Goal: Task Accomplishment & Management: Use online tool/utility

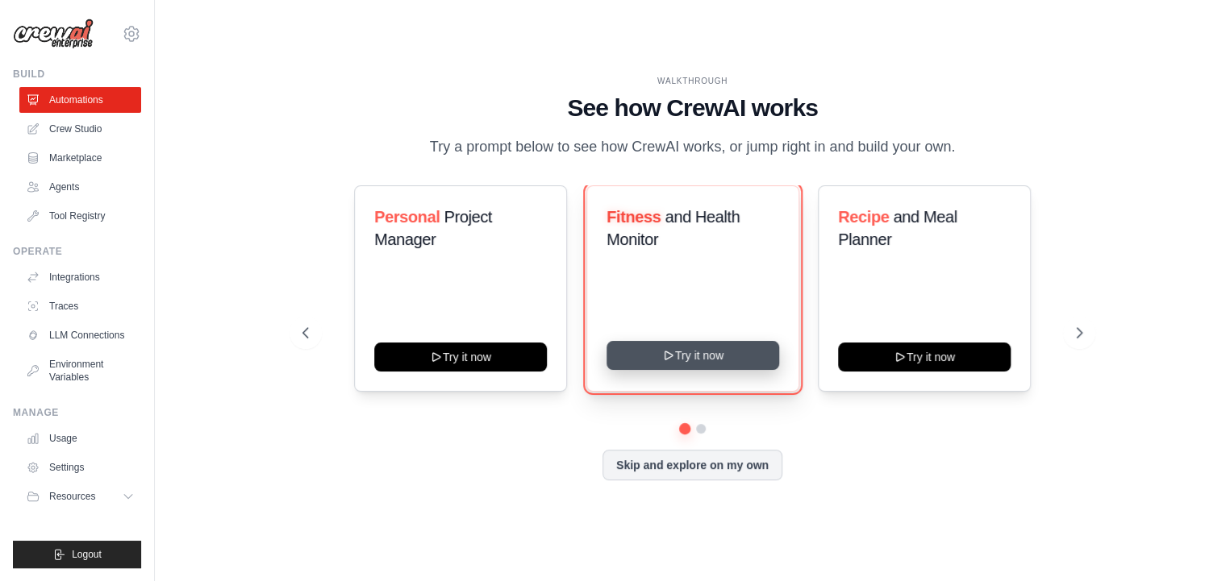
click at [697, 362] on button "Try it now" at bounding box center [692, 355] width 173 height 29
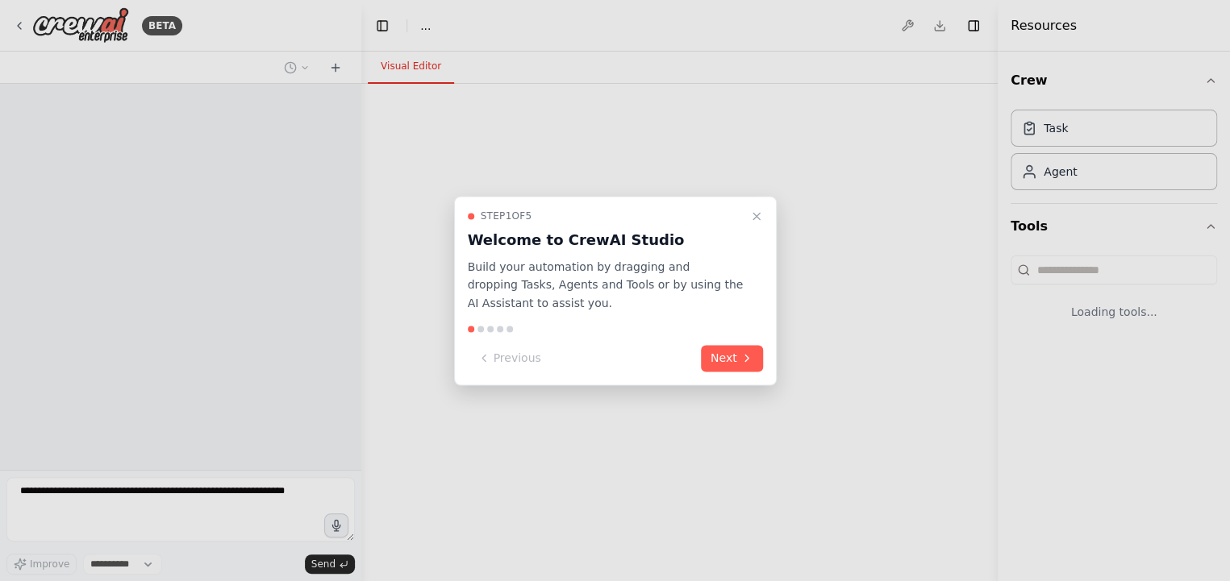
select select "****"
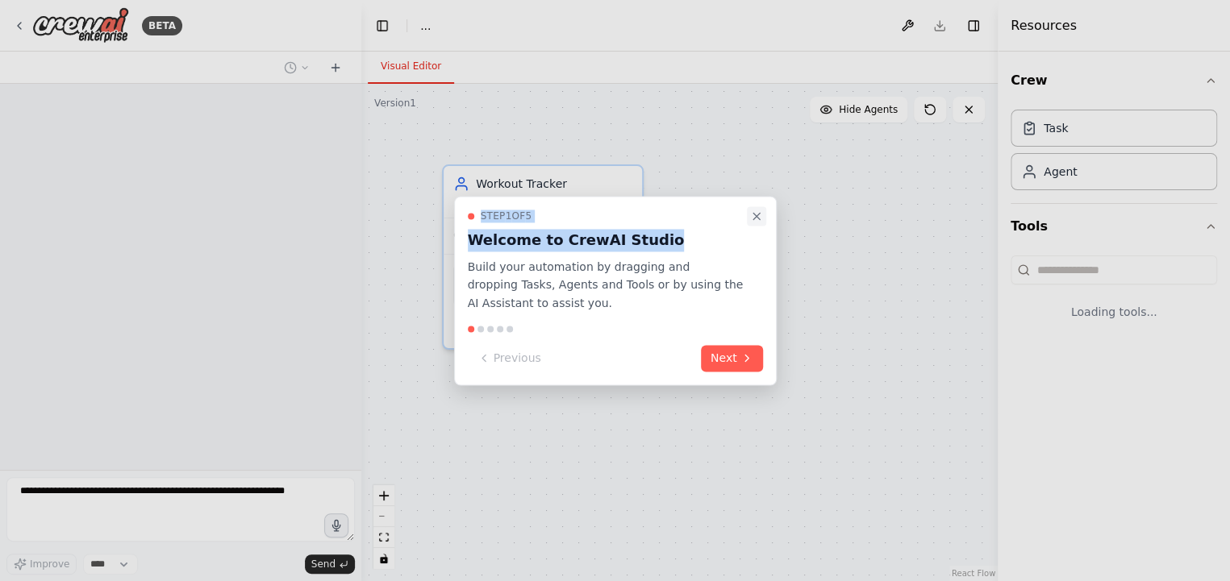
drag, startPoint x: 665, startPoint y: 236, endPoint x: 756, endPoint y: 220, distance: 92.5
click at [756, 220] on div "Step 1 of 5 Welcome to CrewAI Studio Build your automation by dragging and drop…" at bounding box center [615, 290] width 322 height 189
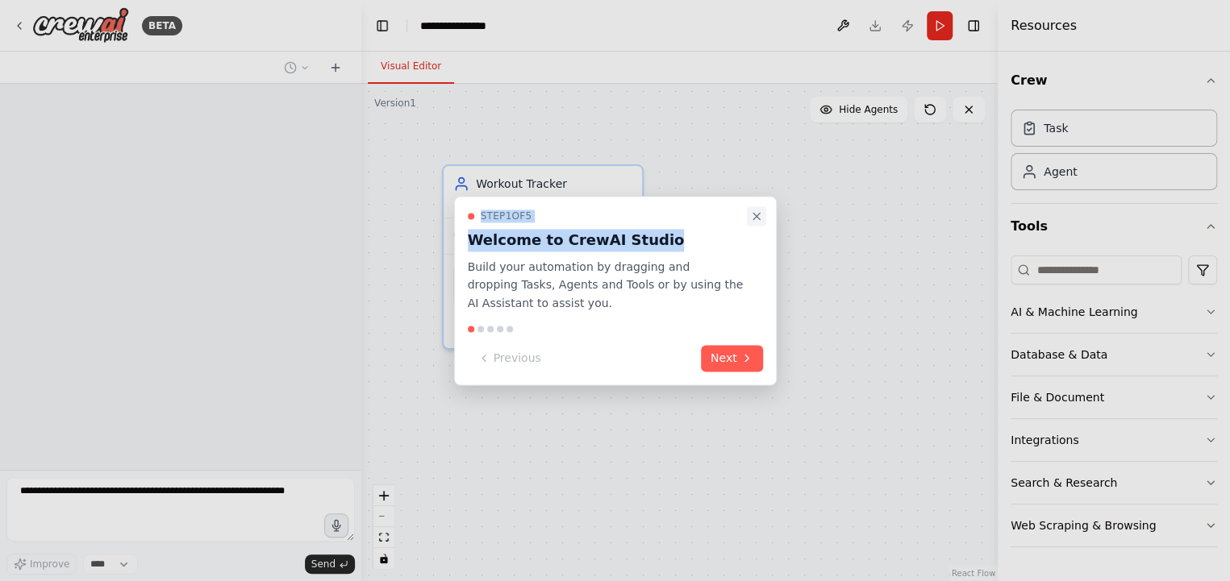
click at [756, 220] on icon "Close walkthrough" at bounding box center [756, 216] width 13 height 13
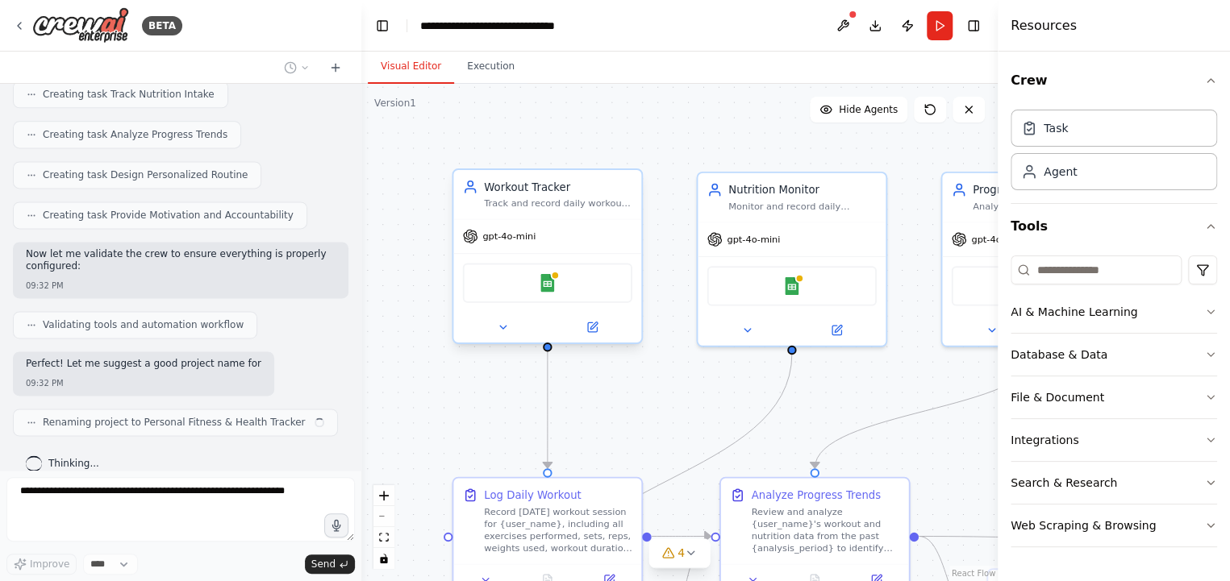
scroll to position [1122, 0]
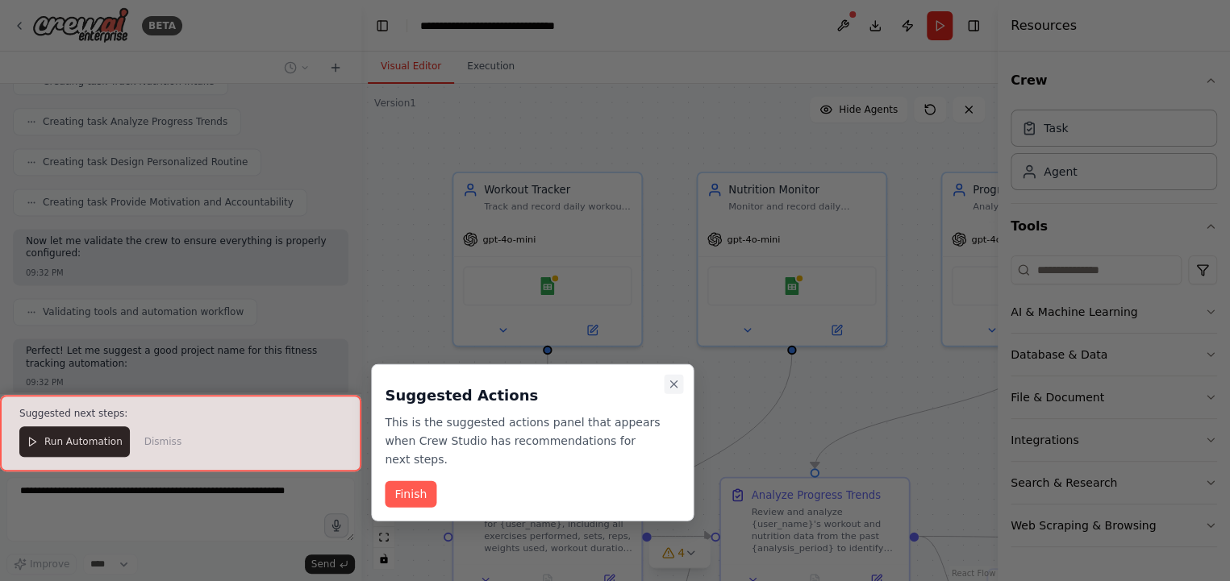
click at [671, 379] on icon "Close walkthrough" at bounding box center [673, 384] width 13 height 13
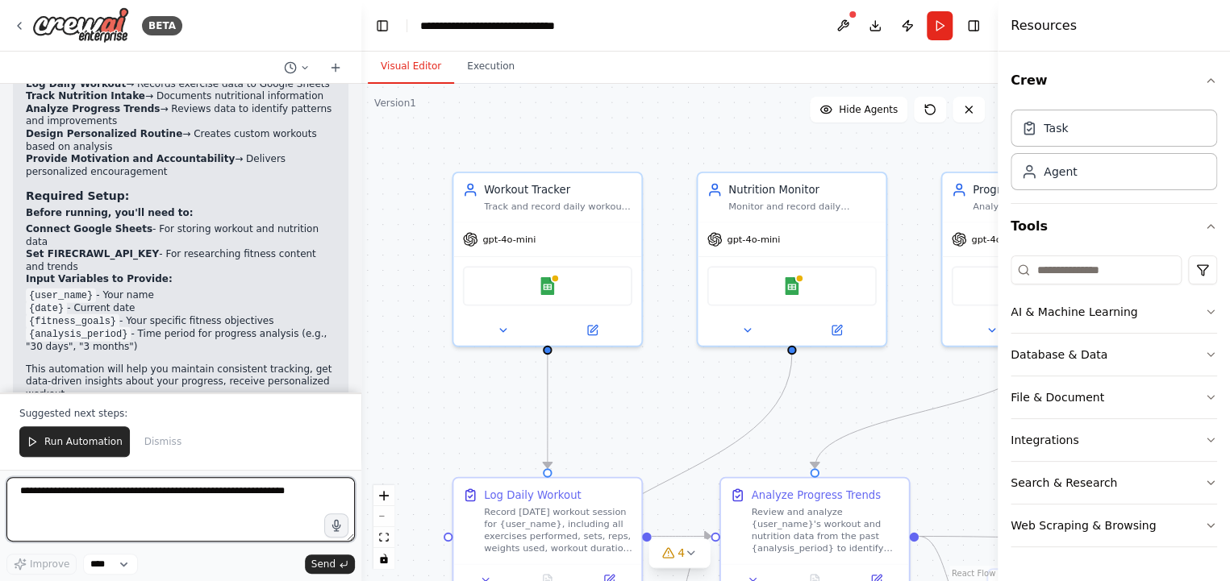
scroll to position [1747, 0]
